Goal: Transaction & Acquisition: Purchase product/service

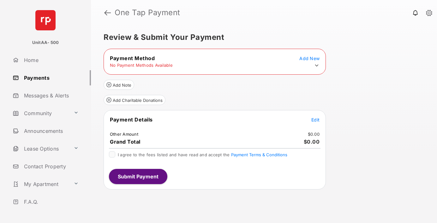
click at [317, 65] on icon at bounding box center [317, 66] width 6 height 6
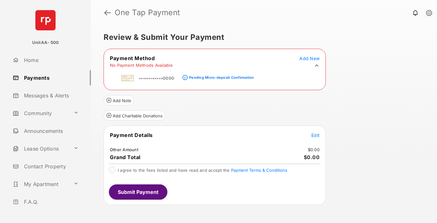
click at [221, 76] on div "Pending Micro-deposit Confirmation" at bounding box center [221, 77] width 65 height 4
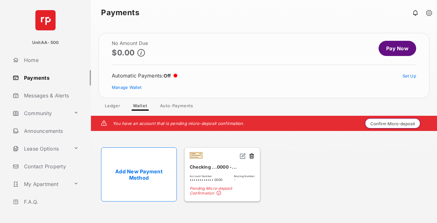
click at [393, 123] on button "Confirm Micro-deposit" at bounding box center [392, 123] width 55 height 10
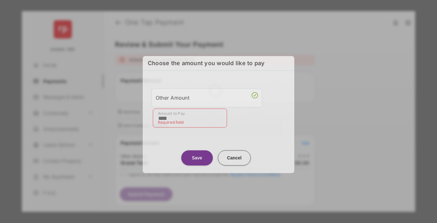
type input "****"
click at [197, 155] on button "Save" at bounding box center [197, 157] width 32 height 15
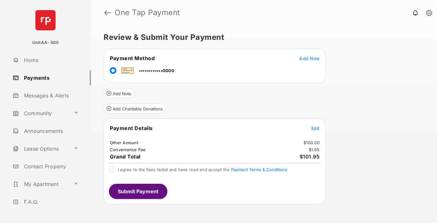
click at [316, 128] on span "Edit" at bounding box center [316, 127] width 8 height 5
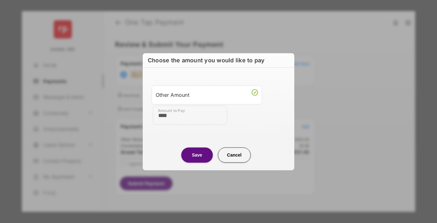
click at [197, 155] on button "Save" at bounding box center [197, 154] width 32 height 15
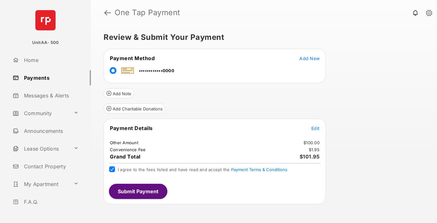
click at [138, 191] on button "Submit Payment" at bounding box center [138, 191] width 58 height 15
